Goal: Information Seeking & Learning: Learn about a topic

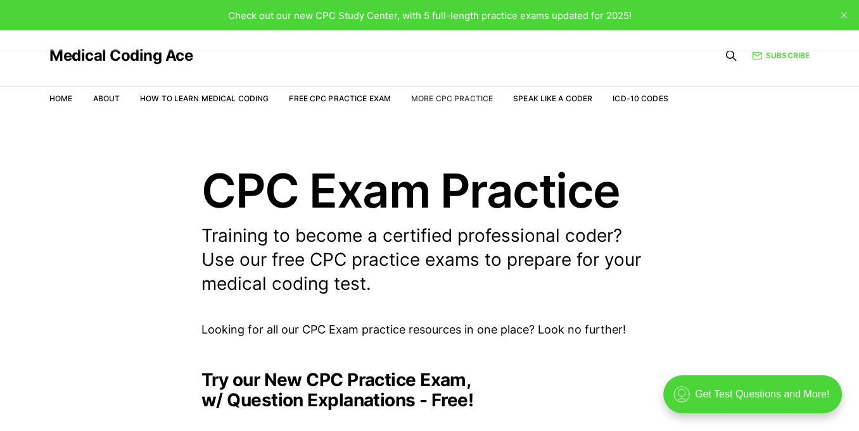
click at [483, 98] on link "More CPC Practice" at bounding box center [452, 99] width 82 height 10
click at [219, 103] on li "How to Learn Medical Coding" at bounding box center [204, 98] width 129 height 12
click at [220, 100] on link "How to Learn Medical Coding" at bounding box center [204, 99] width 129 height 10
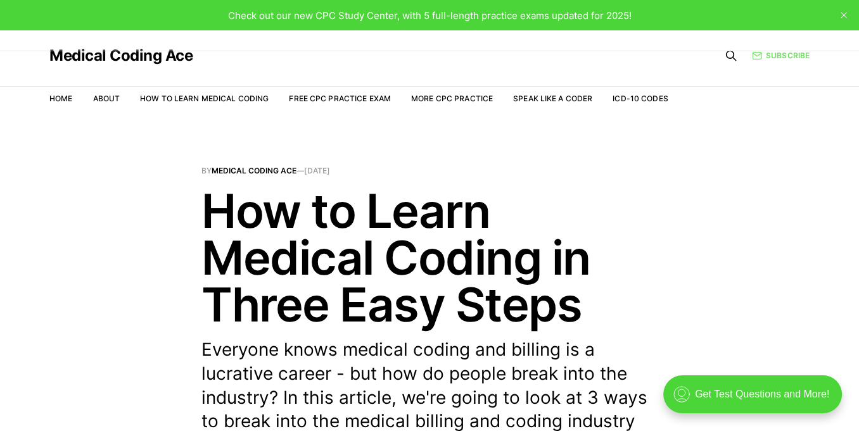
click at [766, 58] on link "Subscribe" at bounding box center [781, 55] width 58 height 12
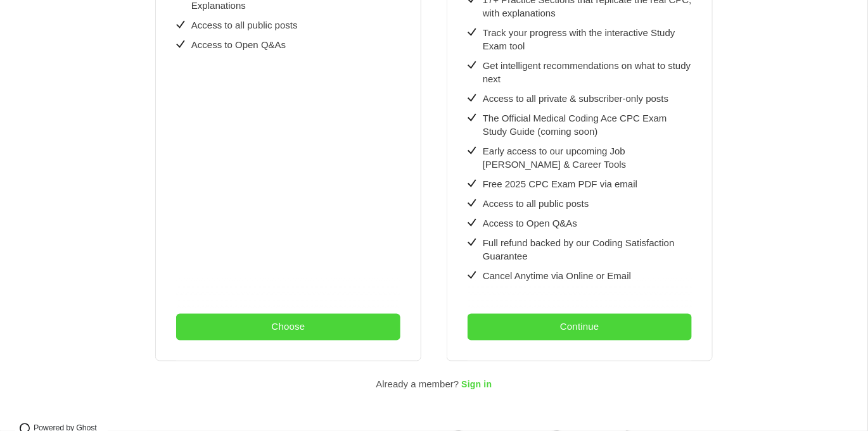
scroll to position [459, 0]
